Goal: Check status: Check status

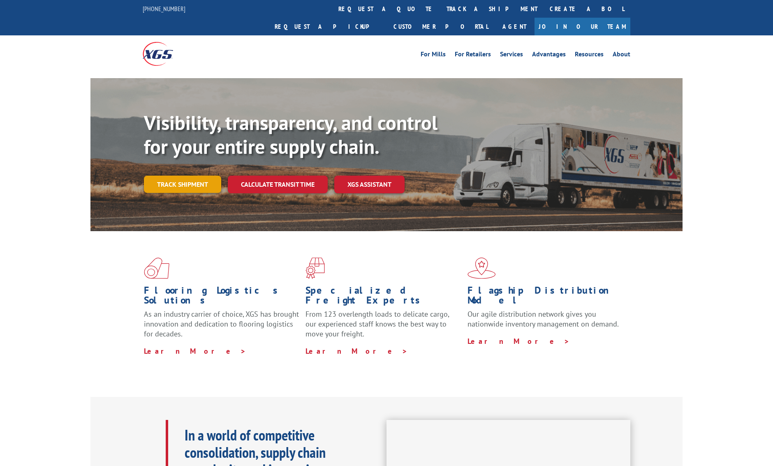
click at [187, 175] on link "Track shipment" at bounding box center [182, 183] width 77 height 17
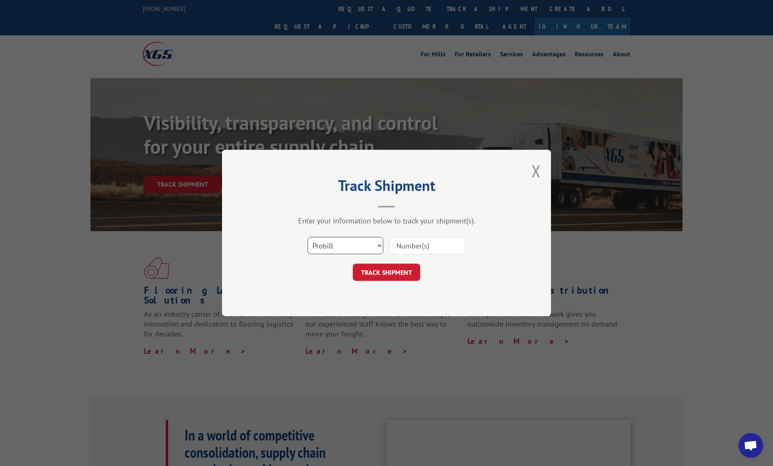
click at [376, 244] on select "Select category... Probill BOL PO" at bounding box center [345, 245] width 76 height 17
select select "bol"
click at [307, 237] on select "Select category... Probill BOL PO" at bounding box center [345, 245] width 76 height 17
click at [440, 241] on input at bounding box center [427, 245] width 76 height 17
type input "CP-029201.A"
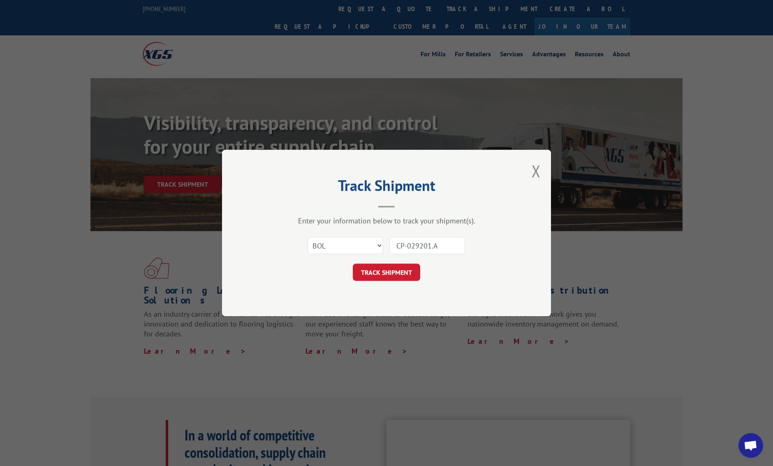
click button "TRACK SHIPMENT" at bounding box center [386, 271] width 67 height 17
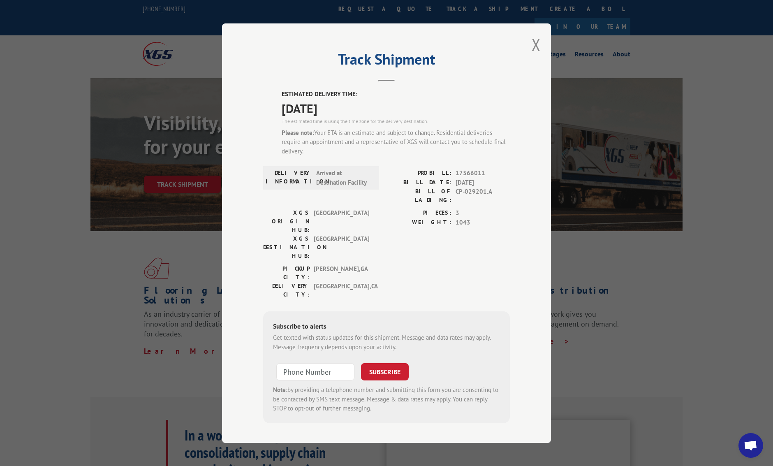
drag, startPoint x: 534, startPoint y: 55, endPoint x: 510, endPoint y: 46, distance: 25.9
click at [533, 55] on button "Close modal" at bounding box center [535, 45] width 9 height 22
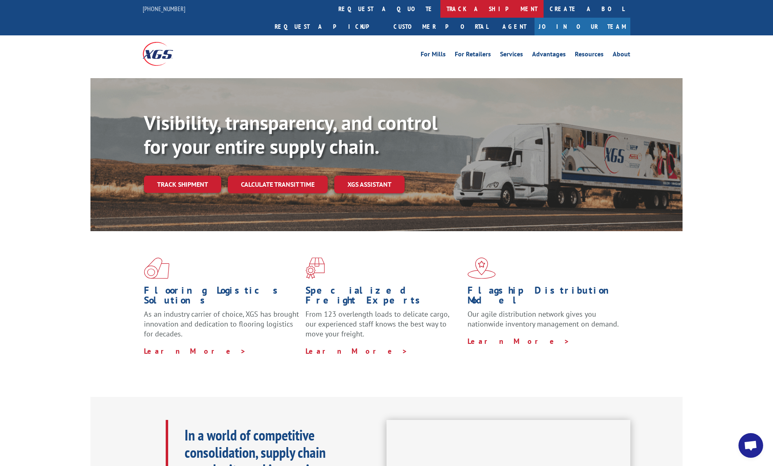
click at [440, 11] on link "track a shipment" at bounding box center [491, 9] width 103 height 18
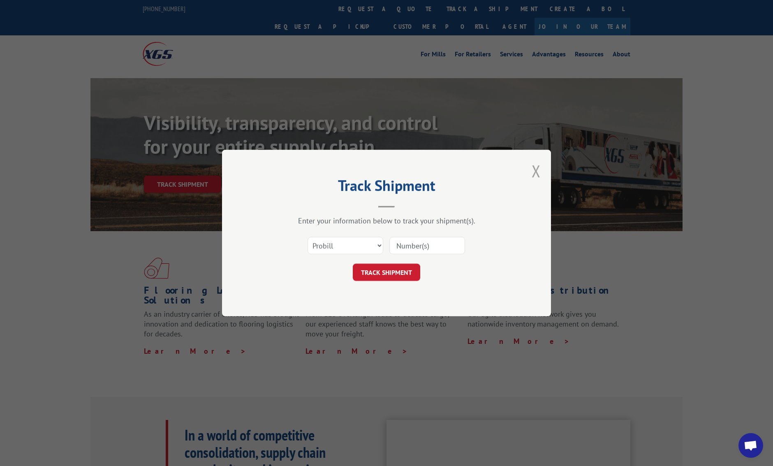
click at [533, 170] on button "Close modal" at bounding box center [535, 171] width 9 height 22
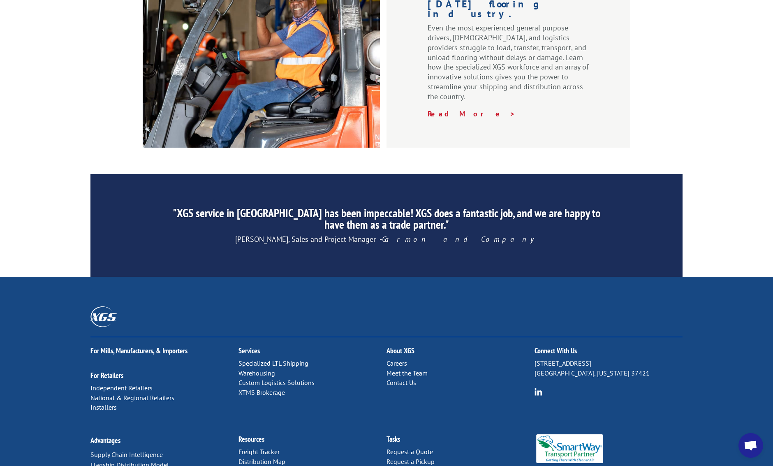
scroll to position [1161, 0]
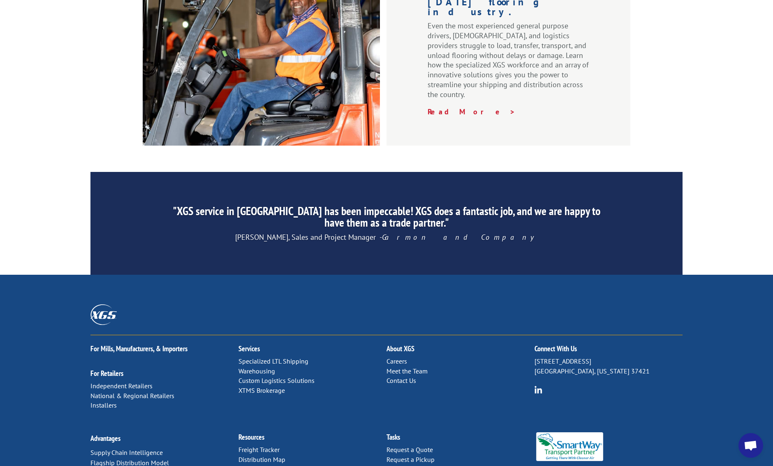
click at [259, 455] on link "Distribution Map" at bounding box center [261, 459] width 47 height 8
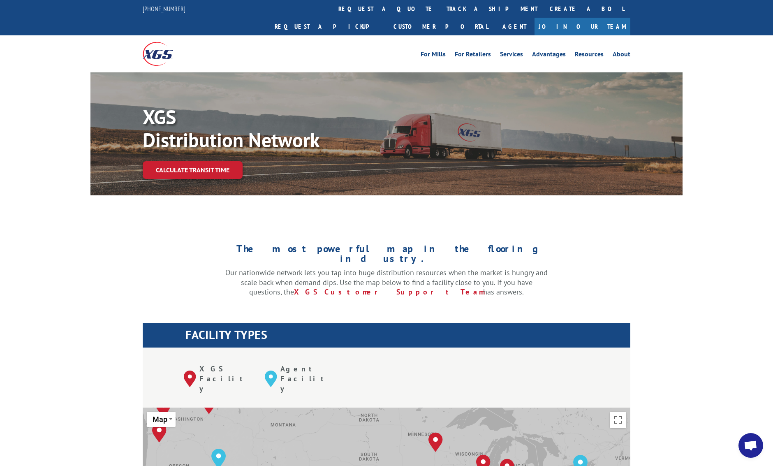
click at [440, 10] on link "track a shipment" at bounding box center [491, 9] width 103 height 18
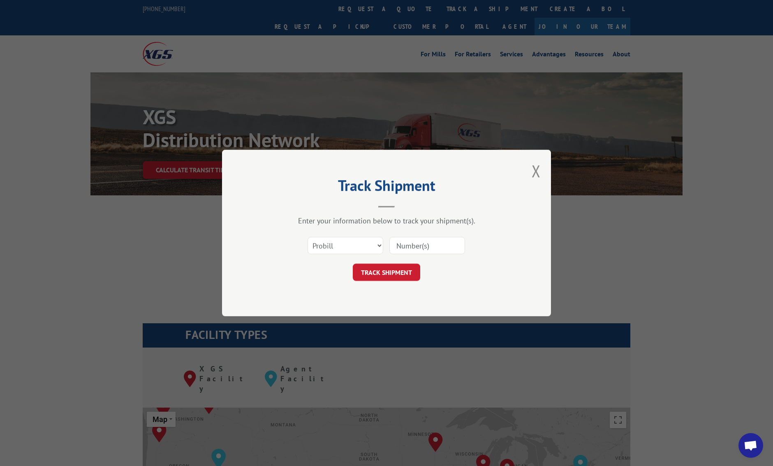
click at [413, 245] on input at bounding box center [427, 245] width 76 height 17
type input "17566011"
click button "TRACK SHIPMENT" at bounding box center [386, 271] width 67 height 17
